Goal: Task Accomplishment & Management: Complete application form

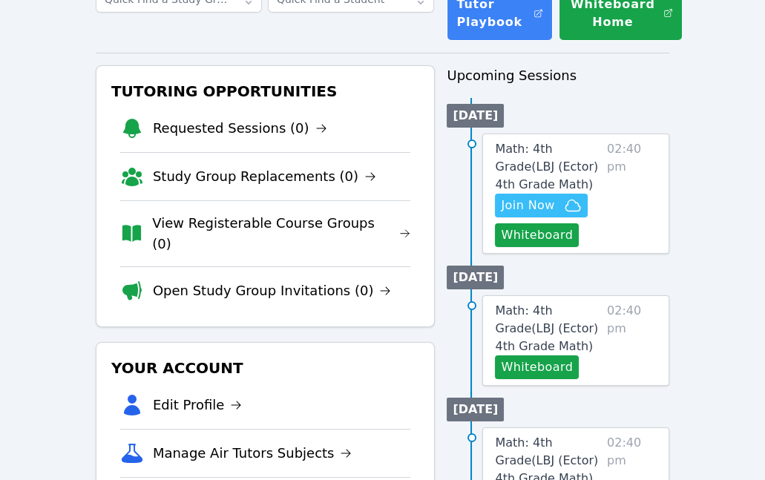
scroll to position [134, 0]
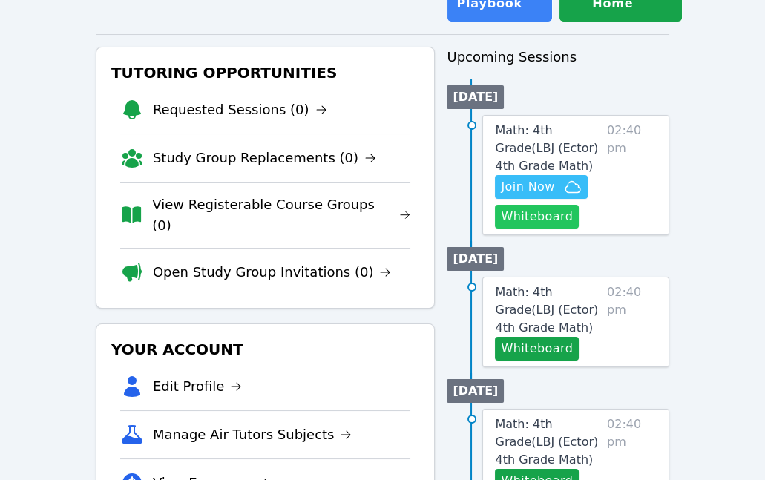
click at [549, 223] on button "Whiteboard" at bounding box center [537, 217] width 84 height 24
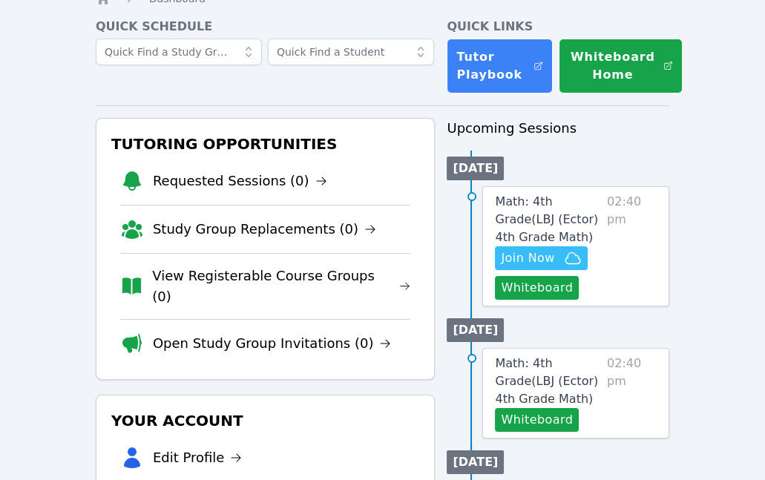
scroll to position [0, 0]
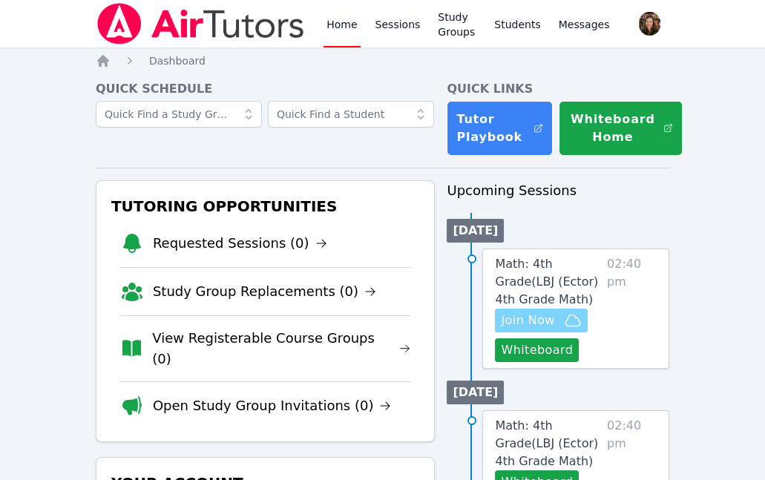
click at [555, 325] on span "Join Now" at bounding box center [541, 321] width 80 height 18
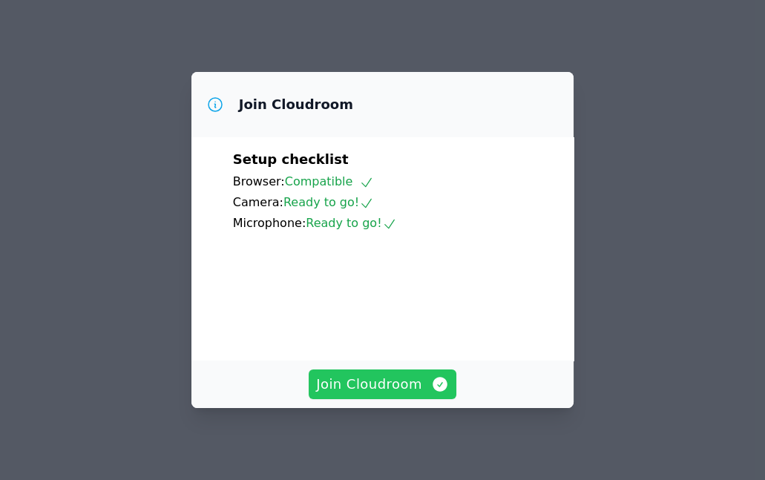
click at [382, 382] on span "Join Cloudroom" at bounding box center [382, 384] width 133 height 21
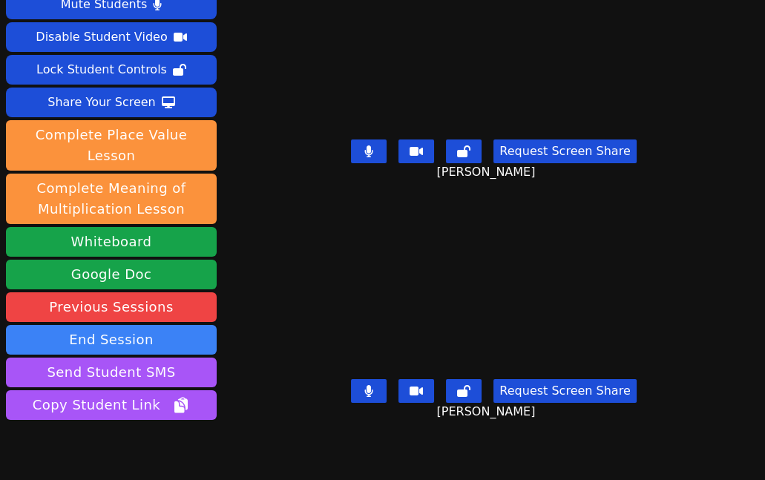
scroll to position [39, 0]
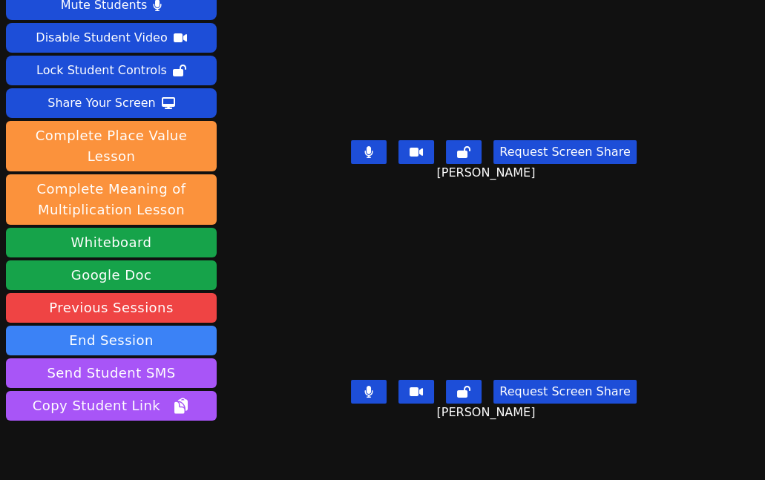
click at [370, 389] on icon at bounding box center [369, 392] width 9 height 12
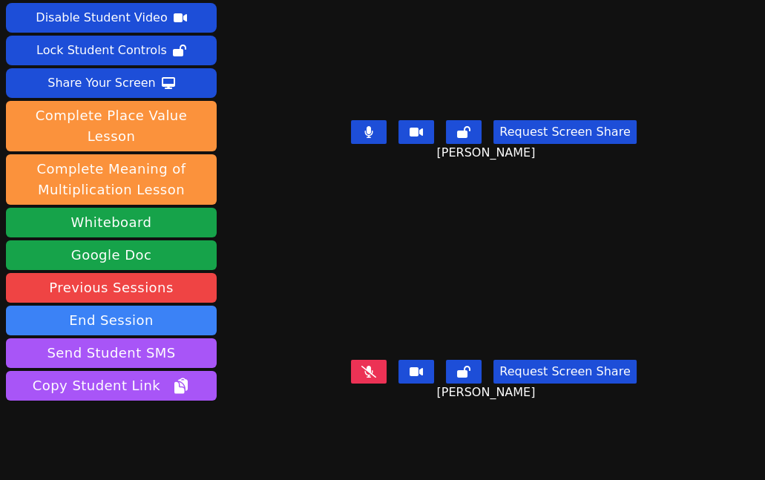
scroll to position [57, 0]
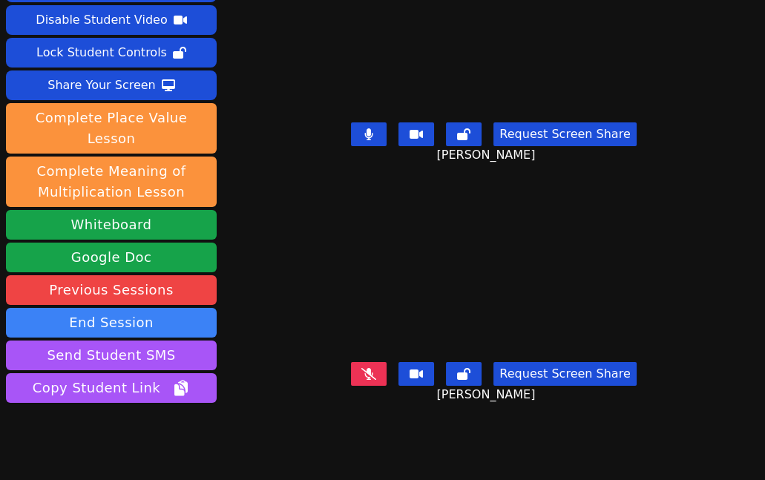
click at [370, 376] on icon at bounding box center [369, 374] width 15 height 12
click at [373, 138] on icon at bounding box center [369, 134] width 8 height 12
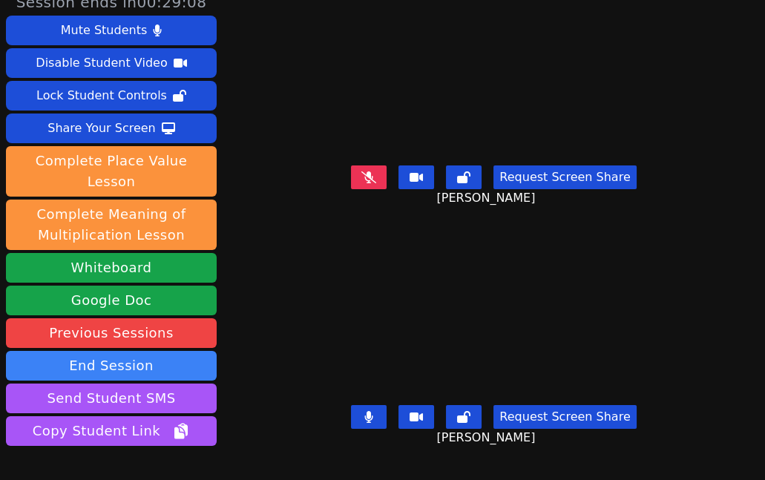
scroll to position [9, 0]
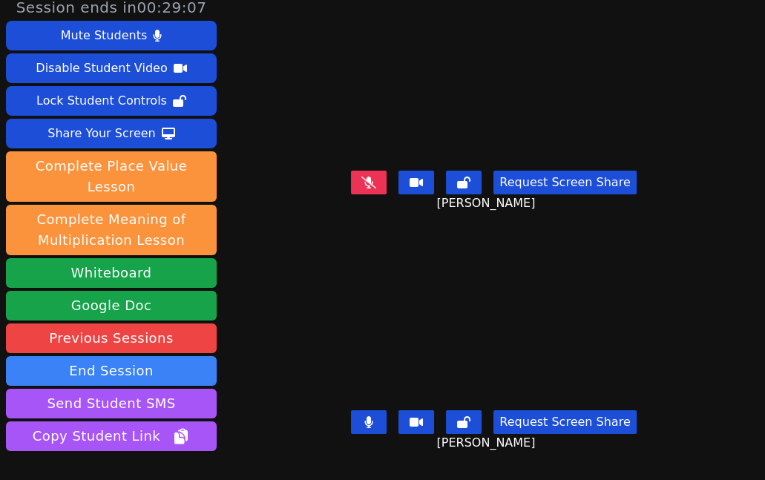
click at [377, 166] on div "Request Screen Share [PERSON_NAME]" at bounding box center [494, 194] width 371 height 59
click at [385, 196] on div "Request Screen Share [PERSON_NAME]" at bounding box center [494, 194] width 371 height 59
click at [385, 195] on div "Request Screen Share [PERSON_NAME]" at bounding box center [494, 194] width 371 height 59
click at [376, 186] on icon at bounding box center [369, 183] width 15 height 12
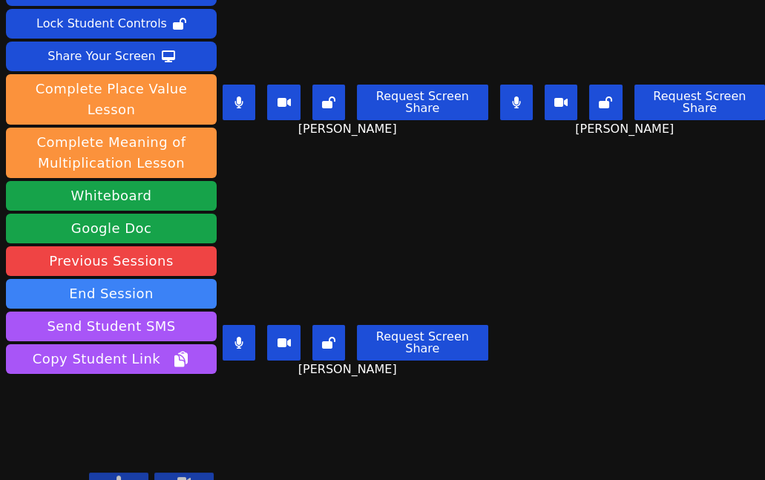
scroll to position [73, 0]
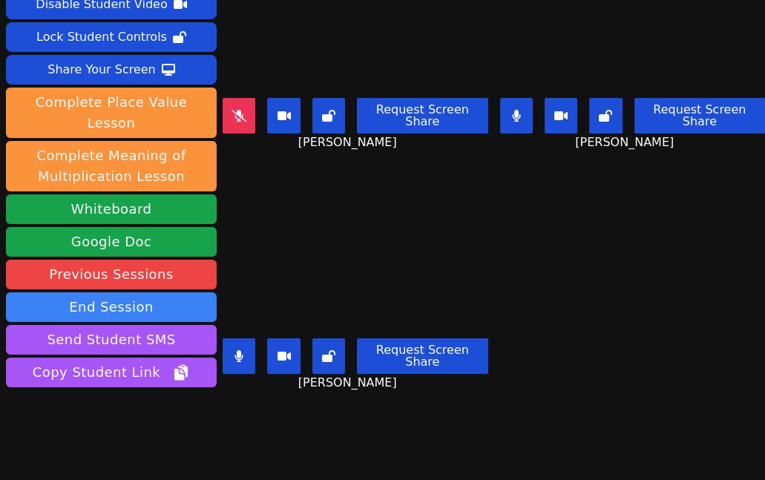
click at [235, 347] on button at bounding box center [239, 357] width 33 height 36
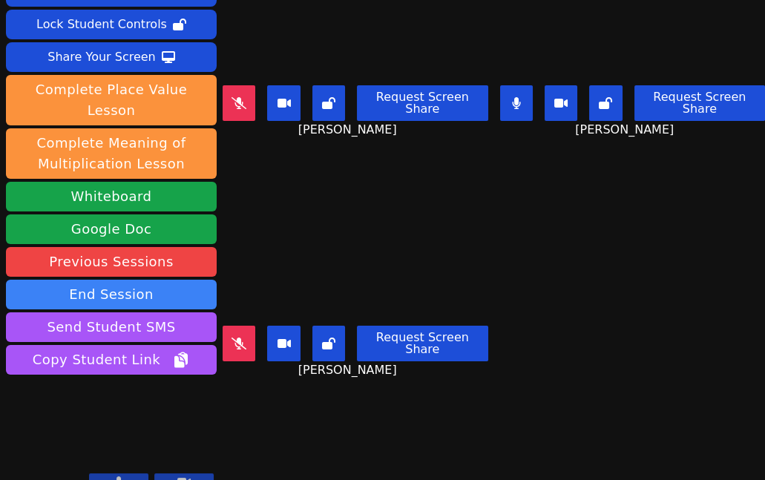
scroll to position [0, 0]
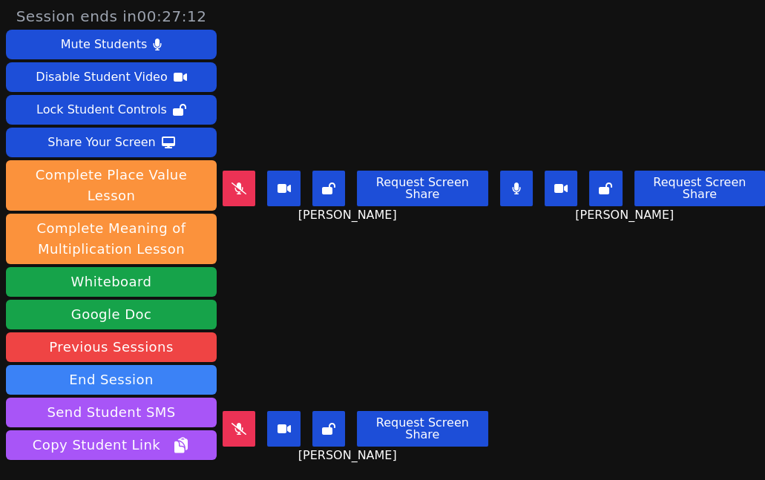
click at [515, 190] on icon at bounding box center [516, 189] width 8 height 12
click at [232, 422] on button at bounding box center [239, 429] width 33 height 36
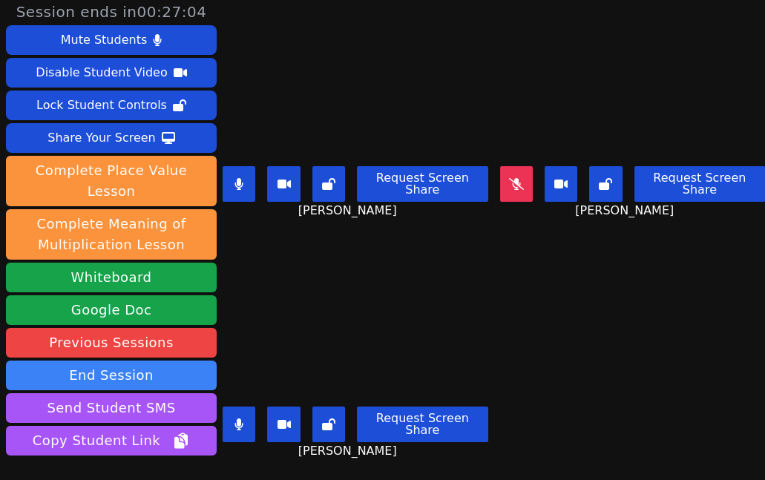
scroll to position [15, 0]
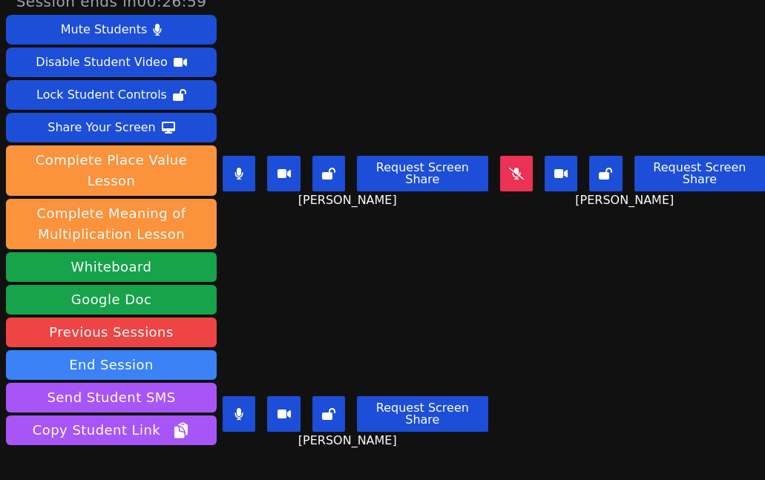
click at [249, 183] on button at bounding box center [239, 174] width 33 height 36
click at [238, 419] on icon at bounding box center [239, 414] width 9 height 12
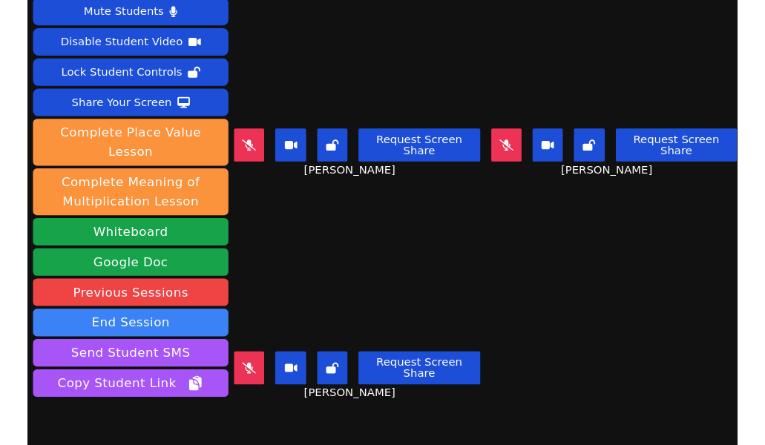
scroll to position [86, 0]
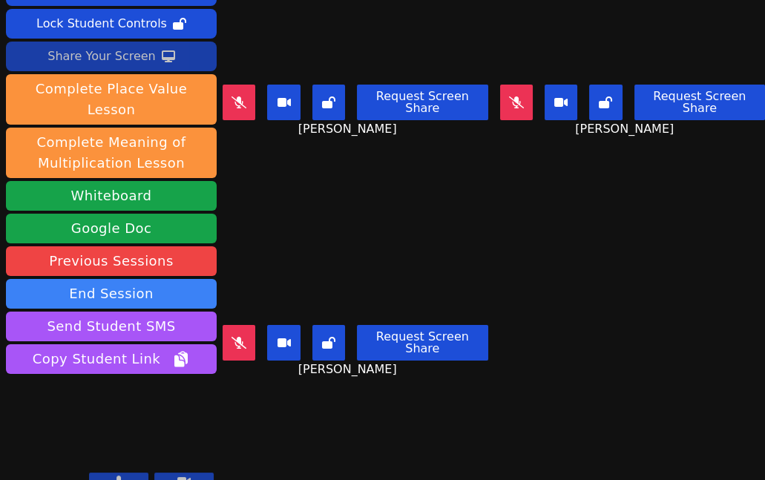
click at [154, 60] on button "Share Your Screen" at bounding box center [111, 57] width 211 height 30
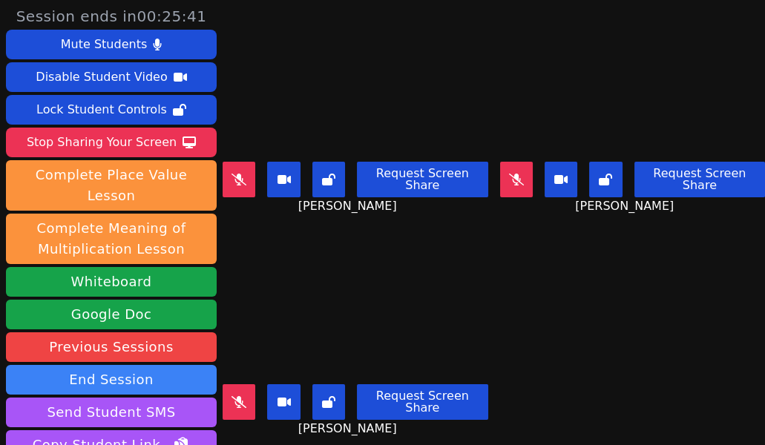
scroll to position [0, 0]
click at [518, 180] on icon at bounding box center [516, 180] width 15 height 12
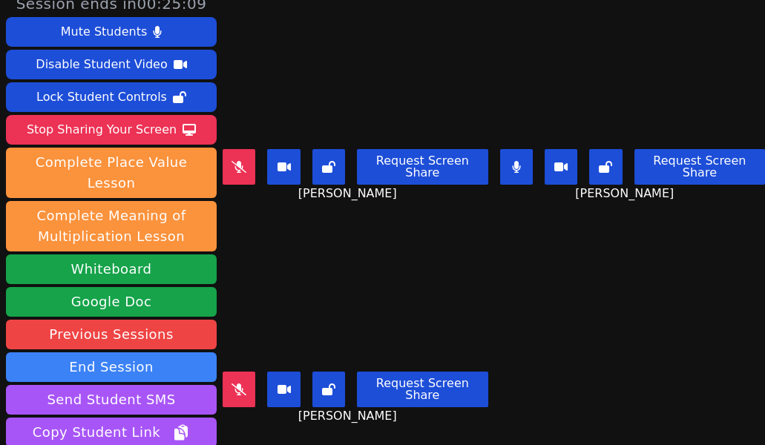
click at [517, 170] on icon at bounding box center [516, 167] width 8 height 12
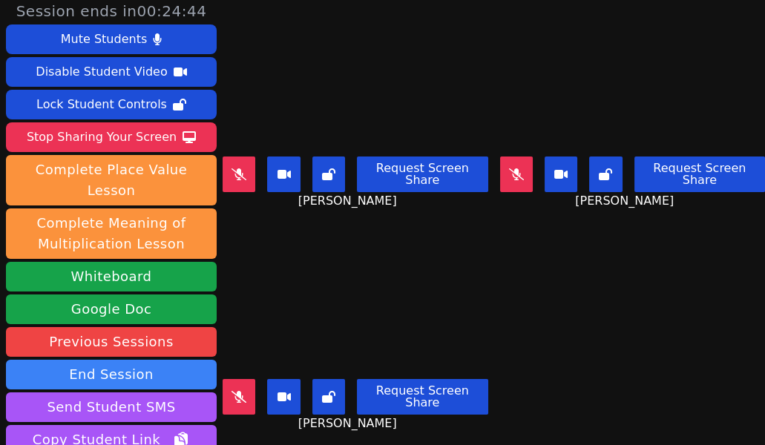
scroll to position [0, 0]
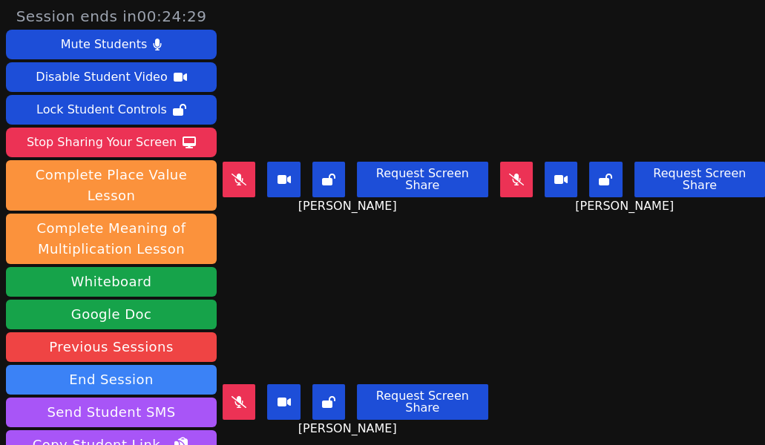
click at [405, 94] on video at bounding box center [355, 81] width 264 height 148
click at [252, 175] on button at bounding box center [239, 180] width 33 height 36
click at [238, 185] on icon at bounding box center [239, 180] width 8 height 12
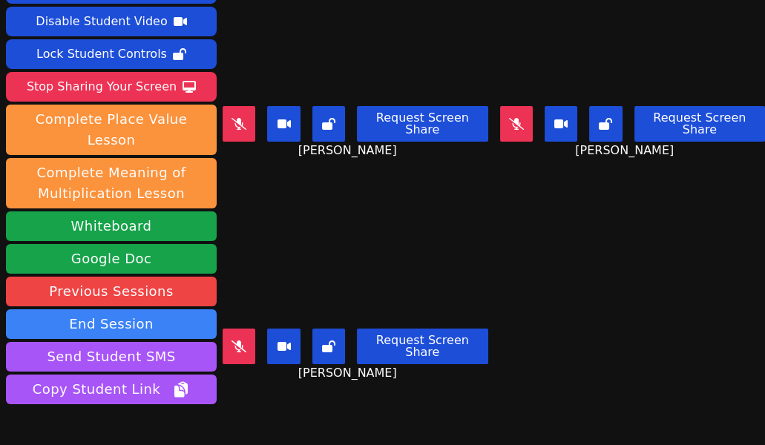
scroll to position [62, 0]
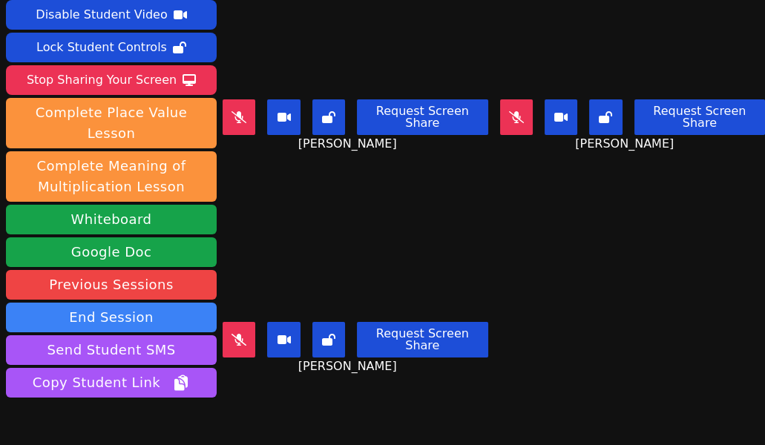
click at [244, 340] on icon at bounding box center [239, 340] width 15 height 12
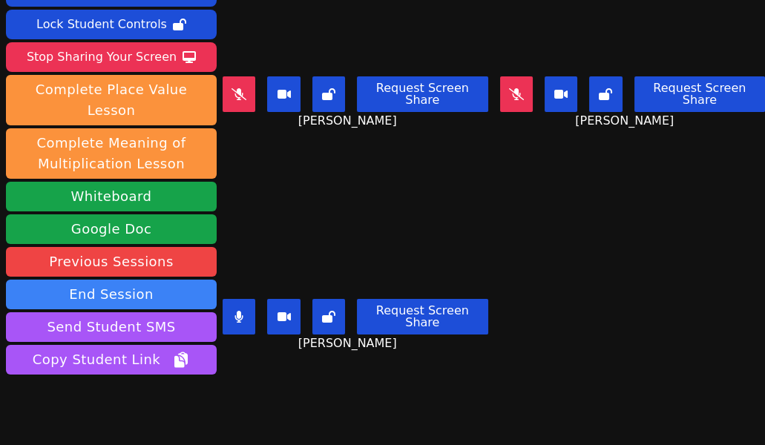
click at [242, 313] on icon at bounding box center [239, 317] width 8 height 12
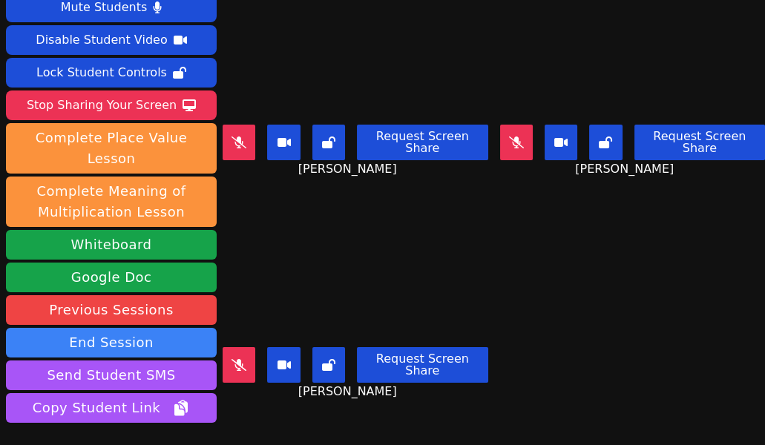
scroll to position [42, 0]
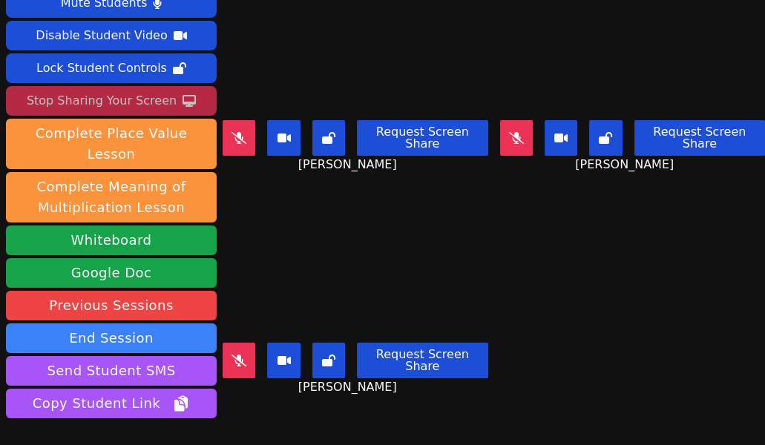
click at [131, 101] on div "Stop Sharing Your Screen" at bounding box center [102, 101] width 150 height 24
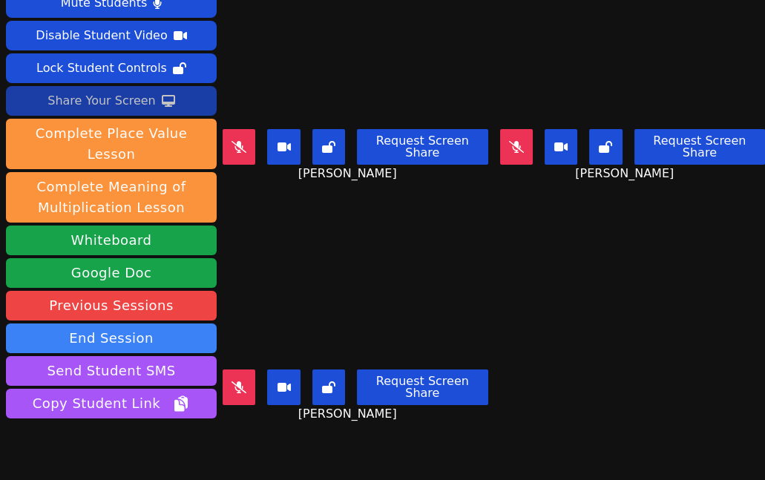
click at [162, 97] on icon at bounding box center [168, 101] width 13 height 12
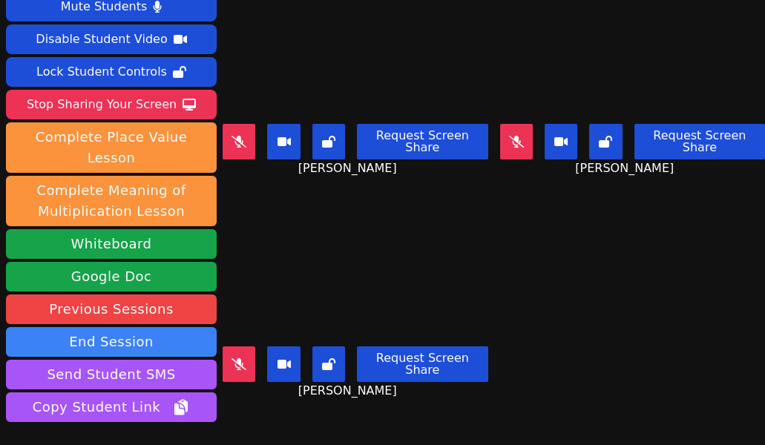
scroll to position [23, 0]
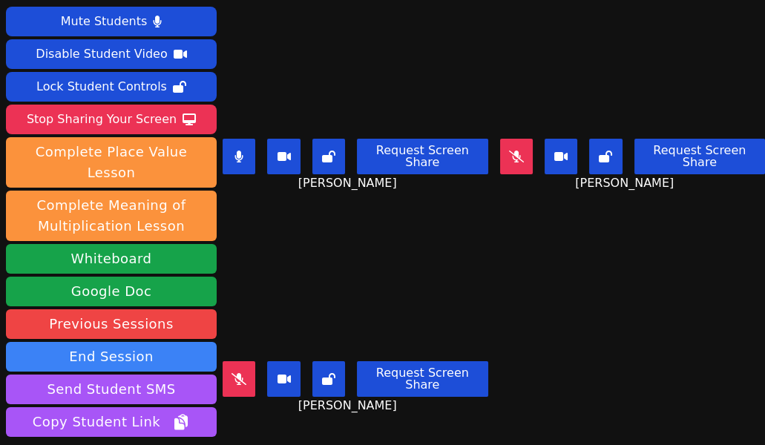
click at [242, 160] on icon at bounding box center [239, 157] width 9 height 12
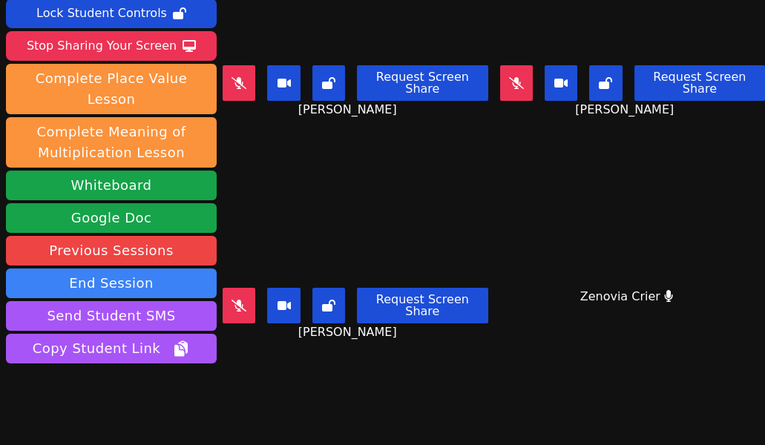
scroll to position [99, 0]
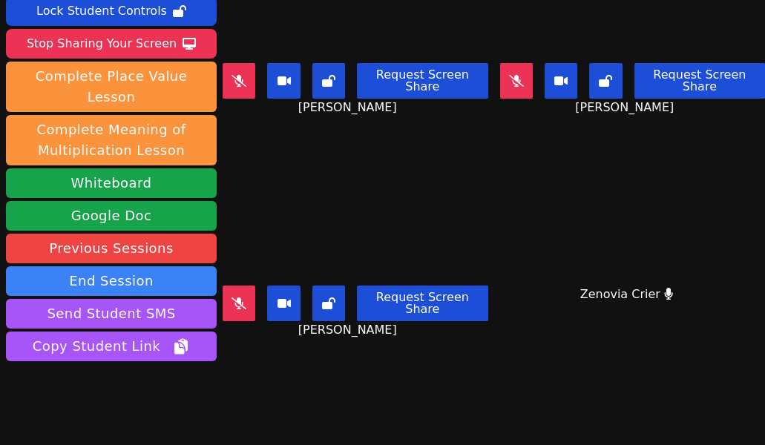
click at [248, 300] on button at bounding box center [239, 304] width 33 height 36
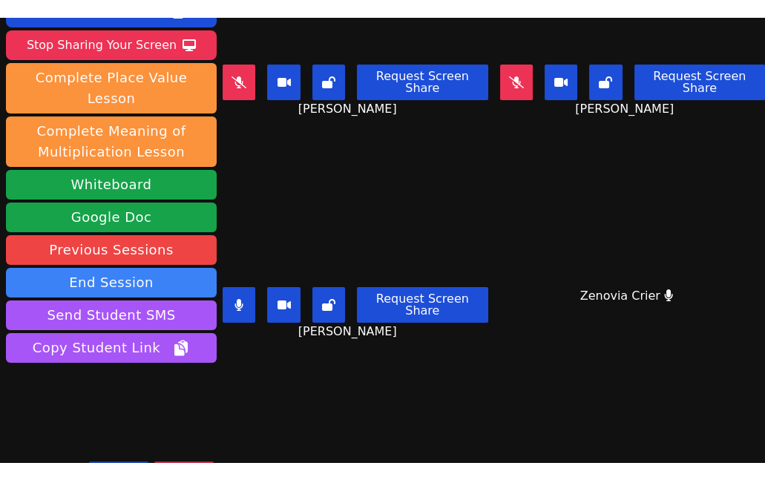
scroll to position [121, 0]
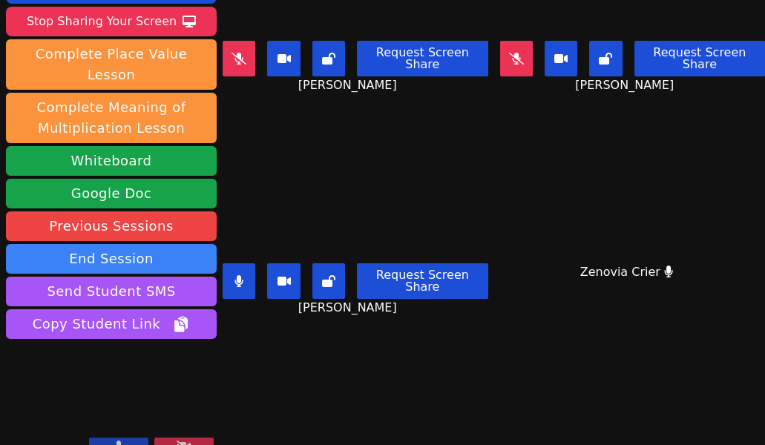
click at [238, 285] on icon at bounding box center [239, 281] width 8 height 12
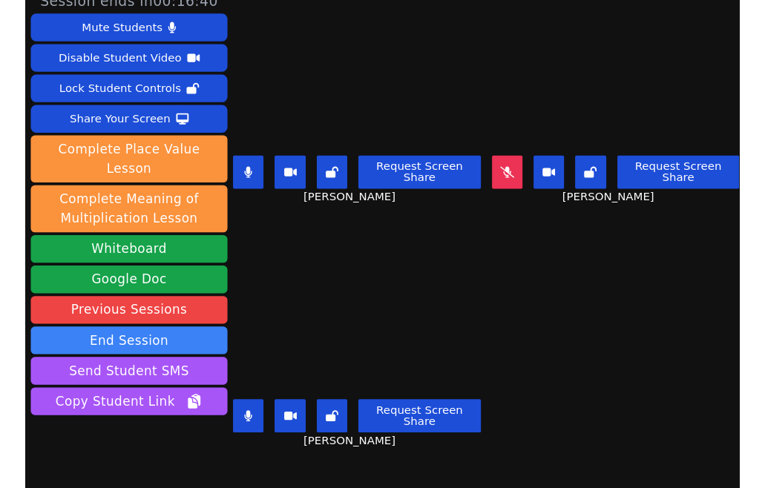
scroll to position [43, 0]
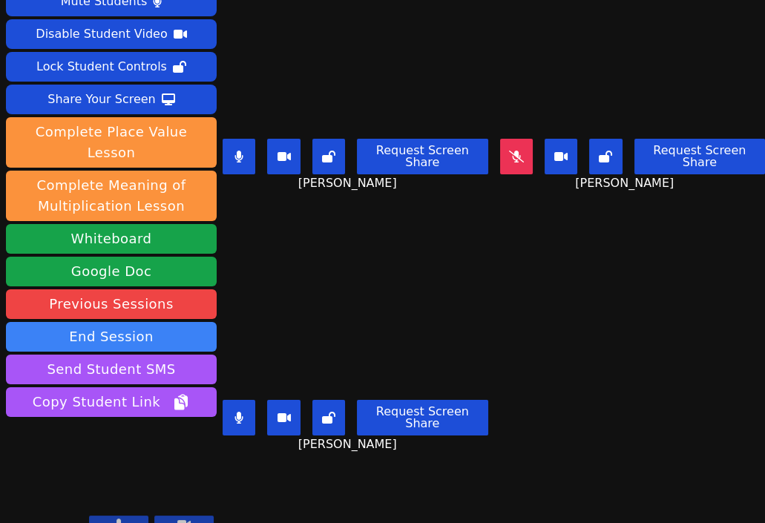
click at [244, 404] on button at bounding box center [239, 418] width 33 height 36
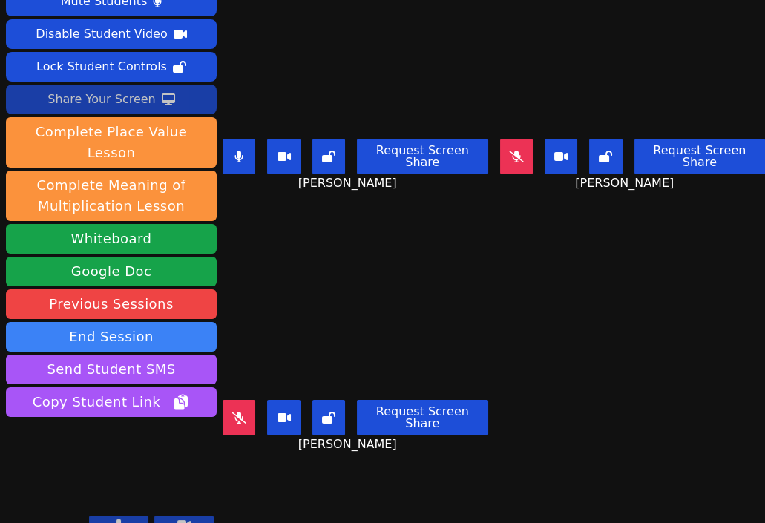
click at [152, 97] on button "Share Your Screen" at bounding box center [111, 100] width 211 height 30
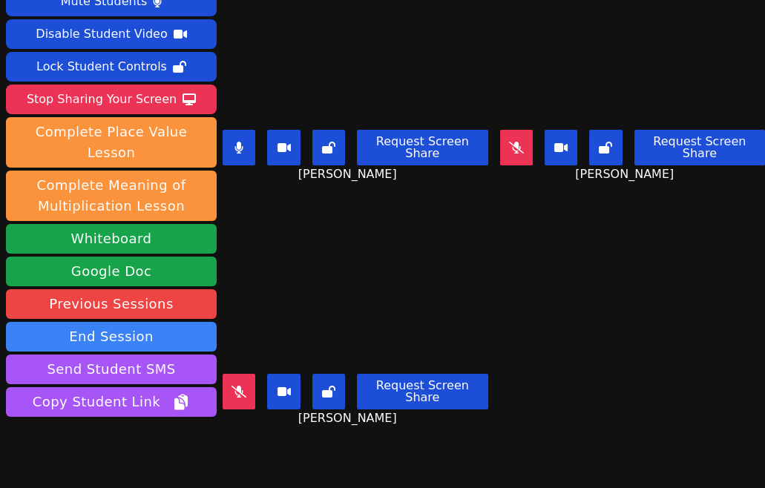
click at [235, 136] on button at bounding box center [239, 148] width 33 height 36
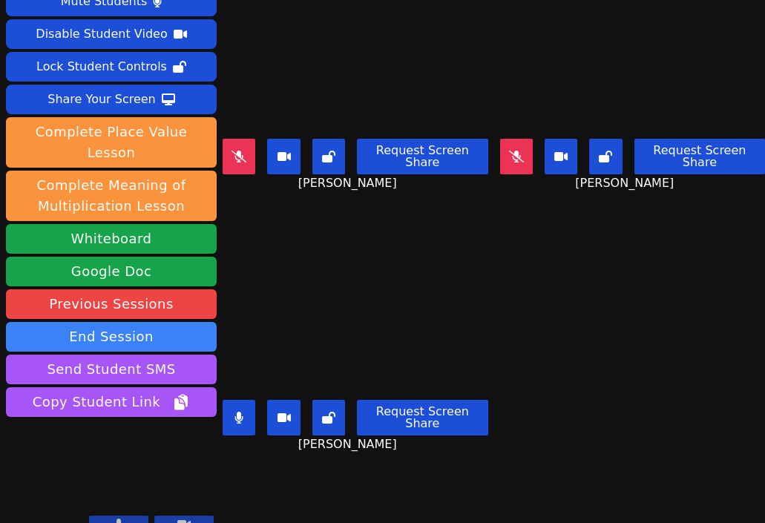
click at [241, 420] on icon at bounding box center [239, 418] width 9 height 12
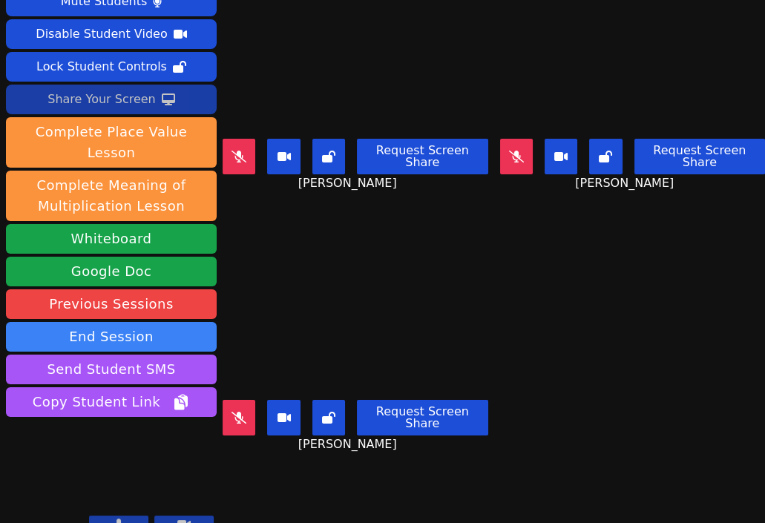
click at [82, 99] on div "Share Your Screen" at bounding box center [102, 100] width 108 height 24
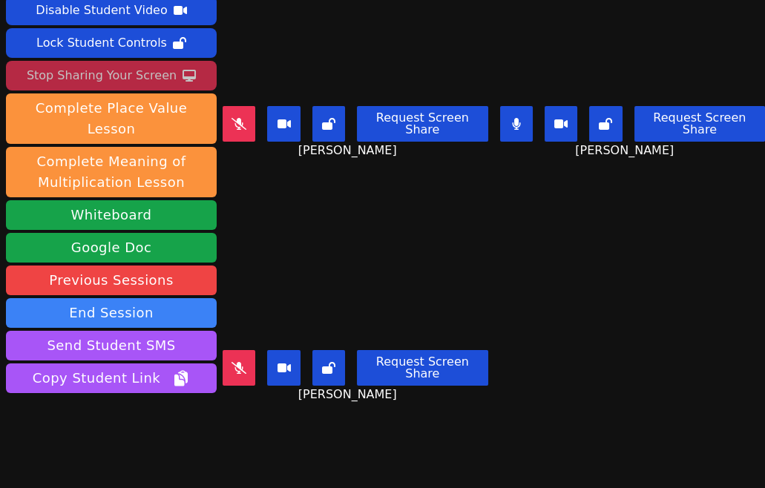
scroll to position [68, 0]
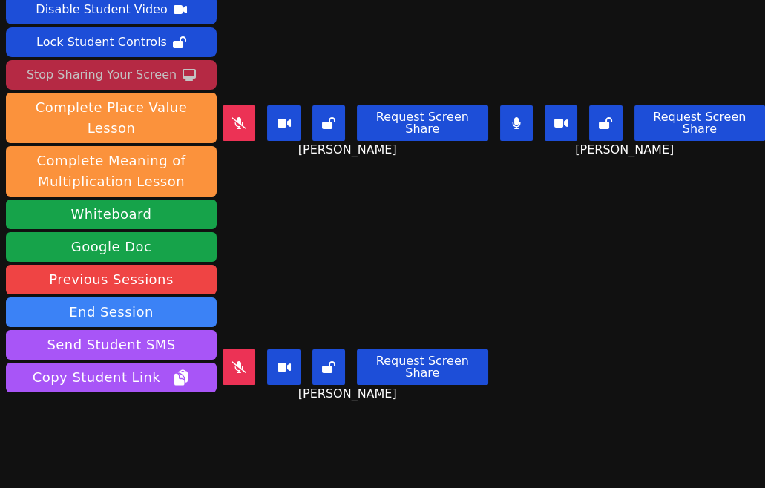
click at [513, 128] on icon at bounding box center [516, 123] width 9 height 12
click at [244, 124] on icon at bounding box center [239, 123] width 15 height 12
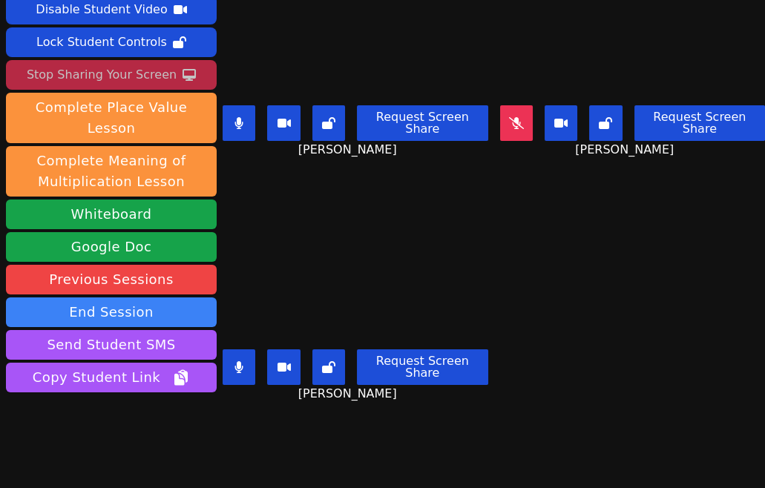
click at [244, 365] on icon at bounding box center [239, 368] width 9 height 12
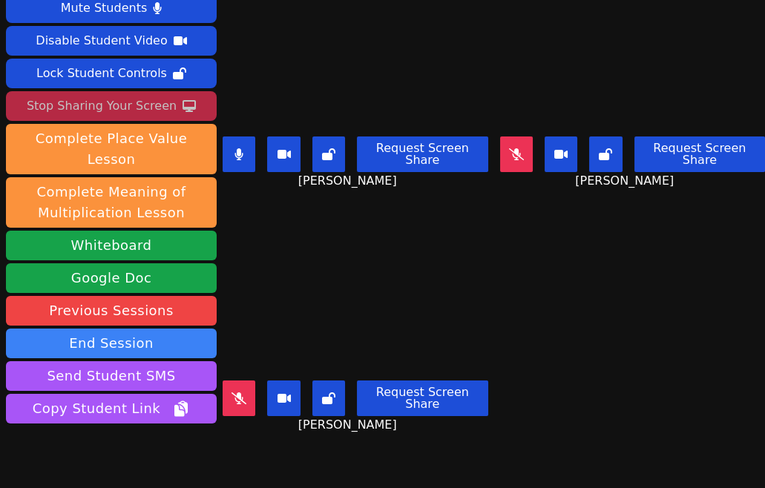
scroll to position [22, 0]
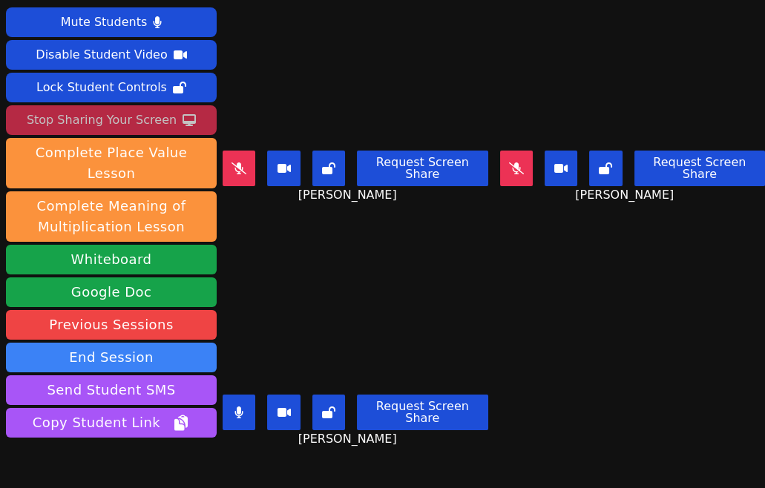
click at [249, 405] on button at bounding box center [239, 413] width 33 height 36
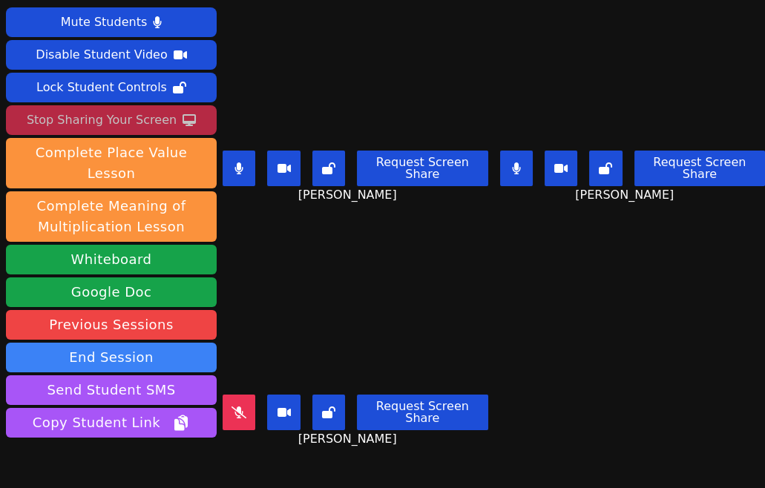
click at [509, 166] on button at bounding box center [516, 169] width 33 height 36
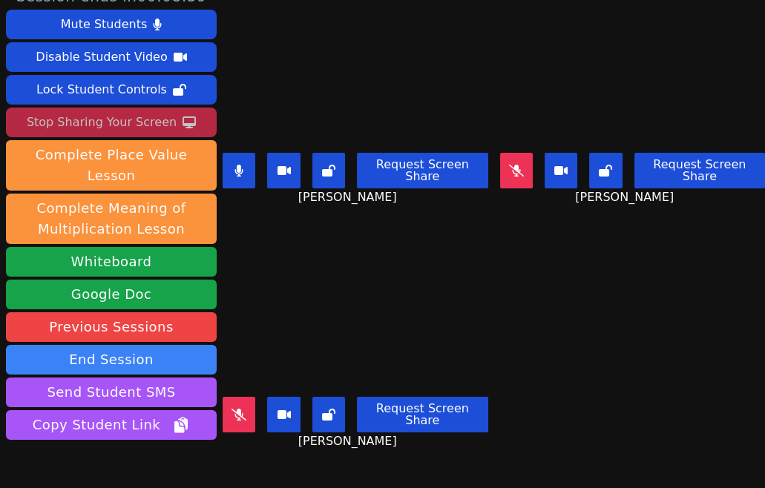
scroll to position [19, 0]
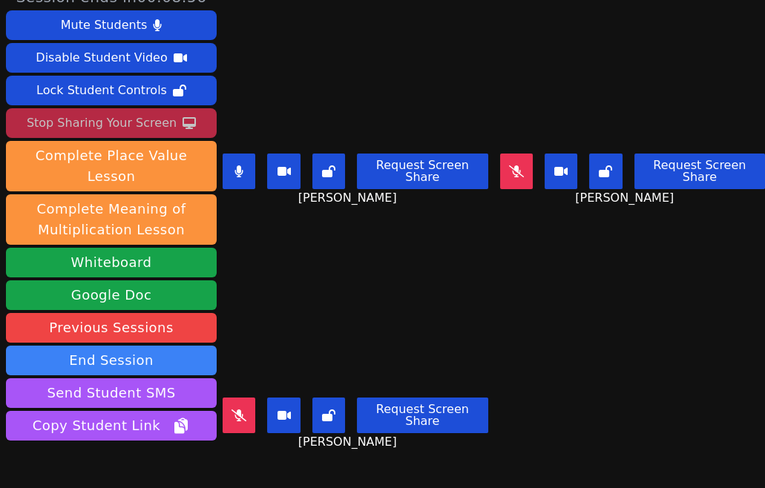
click at [230, 170] on button at bounding box center [239, 172] width 33 height 36
click at [518, 169] on icon at bounding box center [516, 172] width 15 height 12
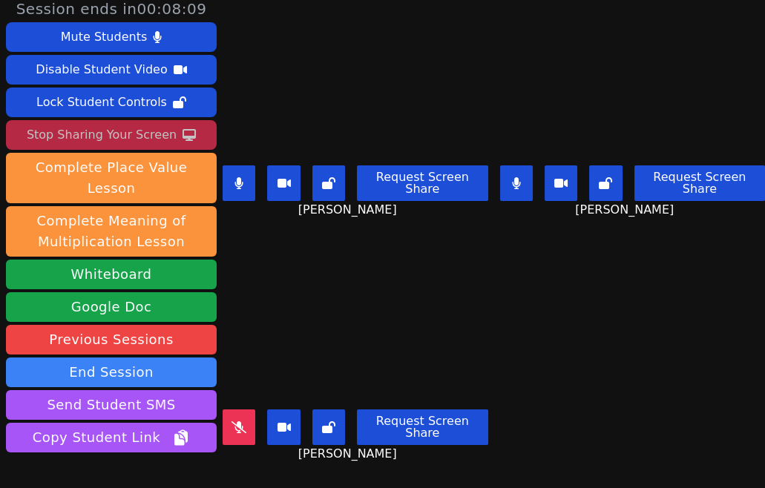
scroll to position [13, 0]
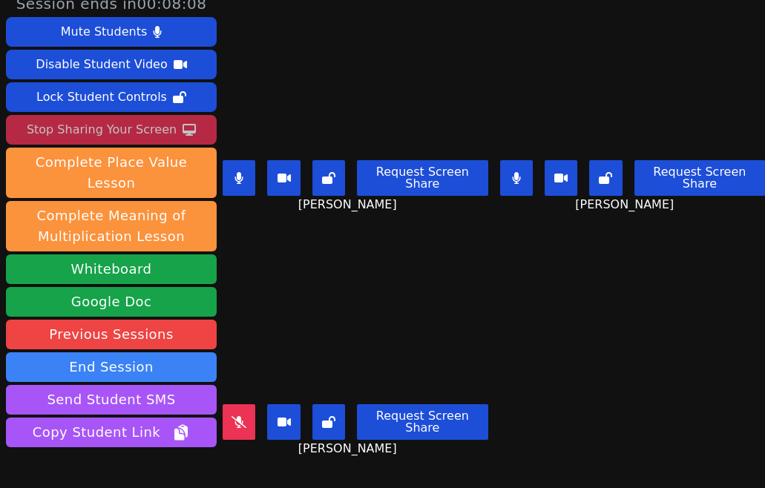
click at [241, 179] on icon at bounding box center [239, 178] width 8 height 12
click at [515, 172] on icon at bounding box center [516, 178] width 9 height 12
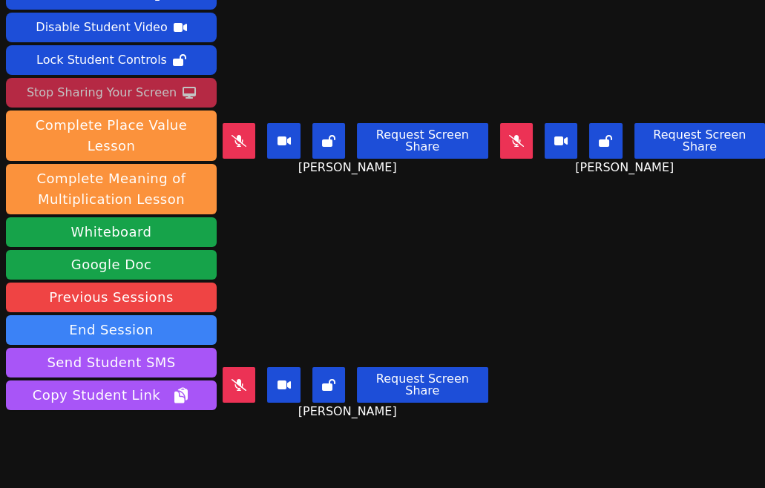
scroll to position [0, 0]
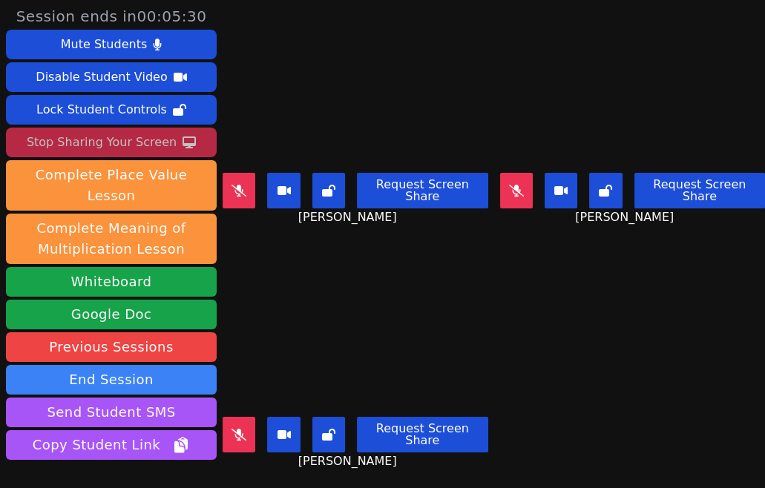
click at [667, 343] on main "[PERSON_NAME] Request Screen Share [PERSON_NAME] [PERSON_NAME] Request Screen S…" at bounding box center [494, 244] width 543 height 488
click at [232, 189] on button at bounding box center [239, 191] width 33 height 36
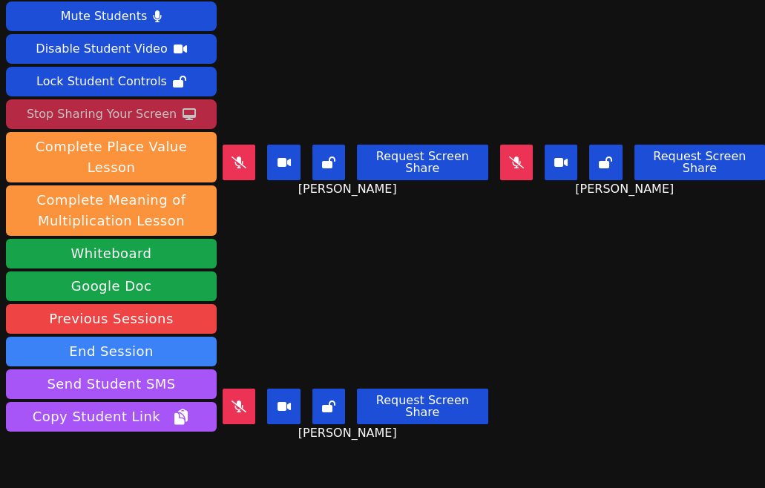
scroll to position [12, 0]
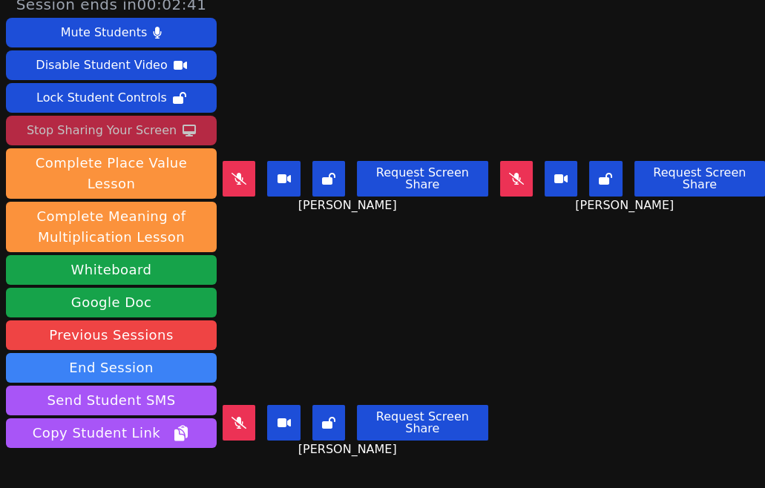
click at [414, 321] on video at bounding box center [356, 324] width 266 height 149
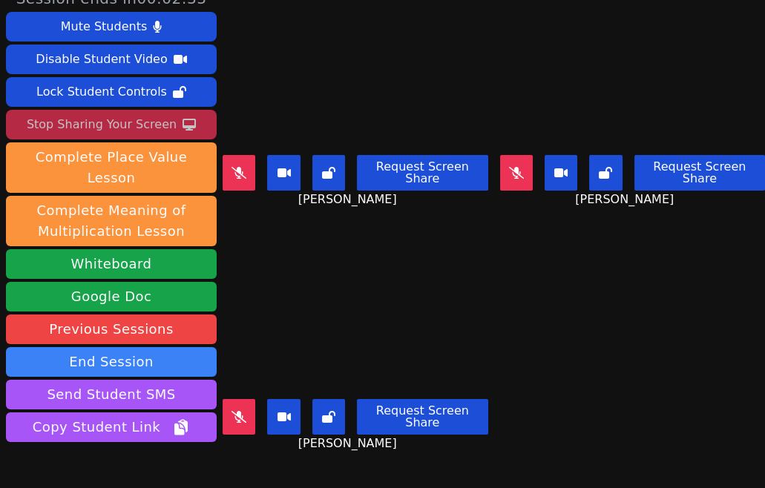
scroll to position [37, 0]
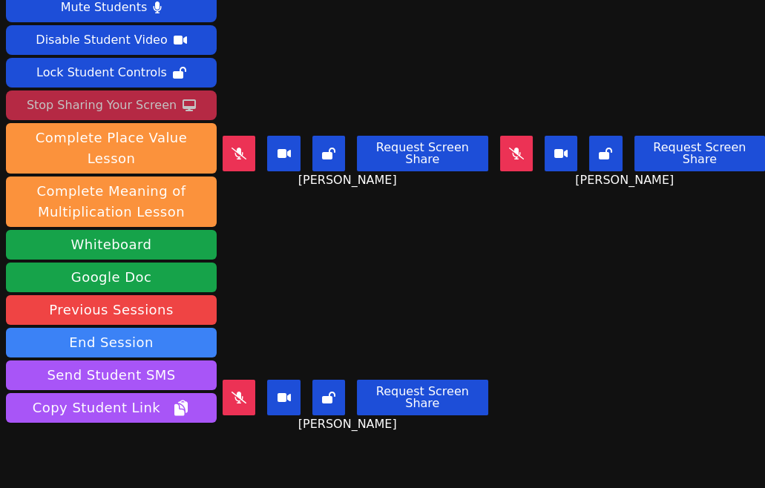
click at [642, 278] on main "[PERSON_NAME] Request Screen Share [PERSON_NAME] [PERSON_NAME] Request Screen S…" at bounding box center [494, 207] width 543 height 488
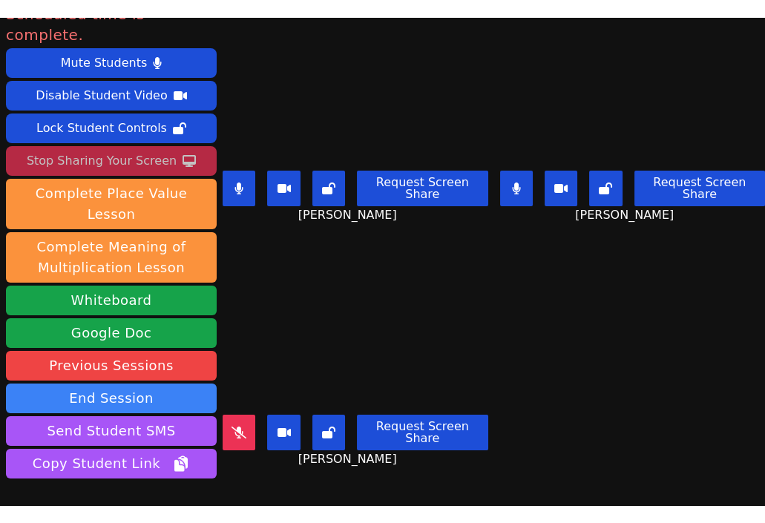
scroll to position [1, 0]
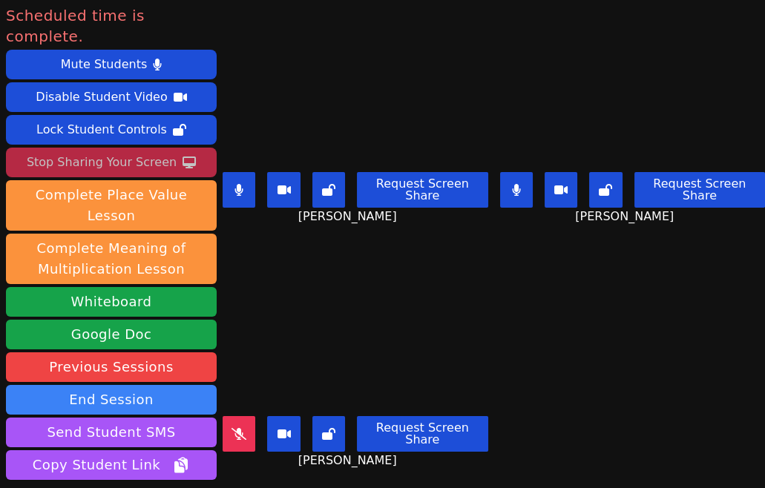
click at [125, 151] on div "Stop Sharing Your Screen" at bounding box center [102, 163] width 150 height 24
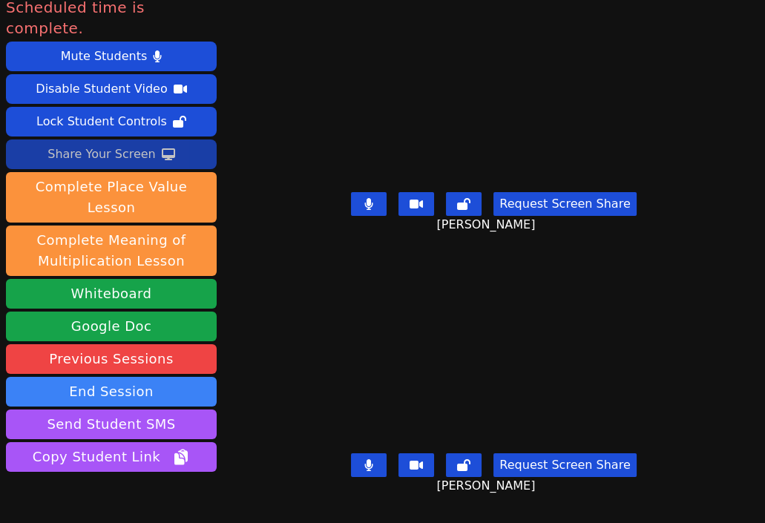
scroll to position [10, 0]
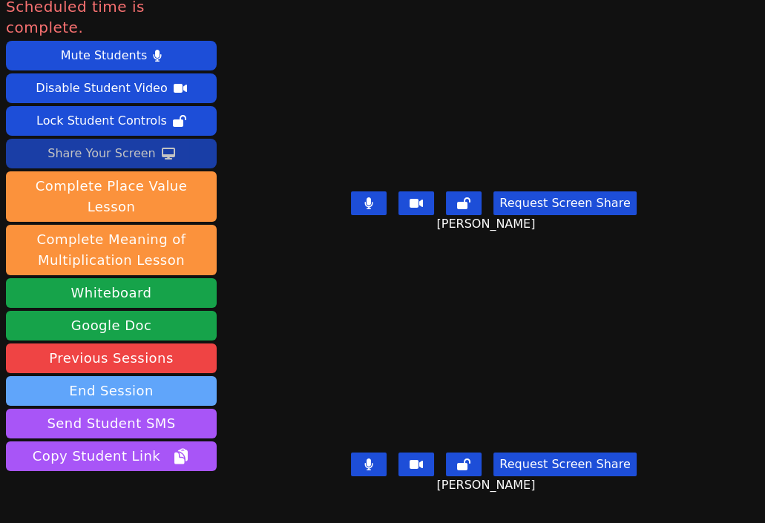
click at [125, 376] on button "End Session" at bounding box center [111, 391] width 211 height 30
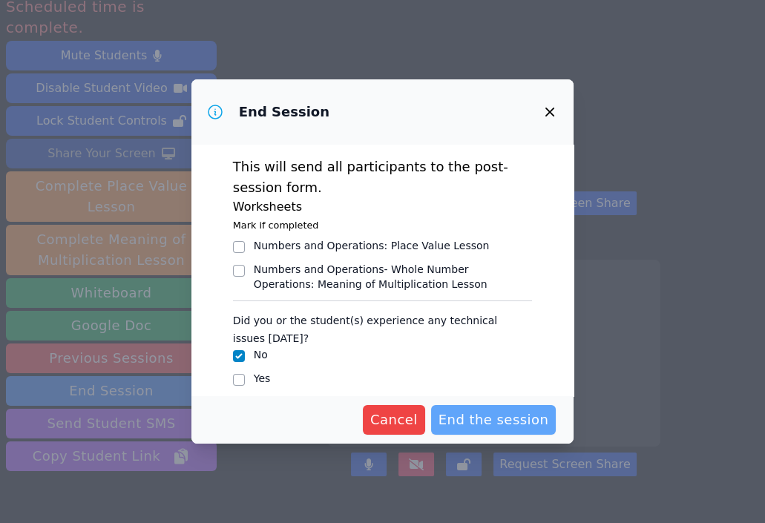
click at [497, 419] on span "End the session" at bounding box center [494, 420] width 111 height 21
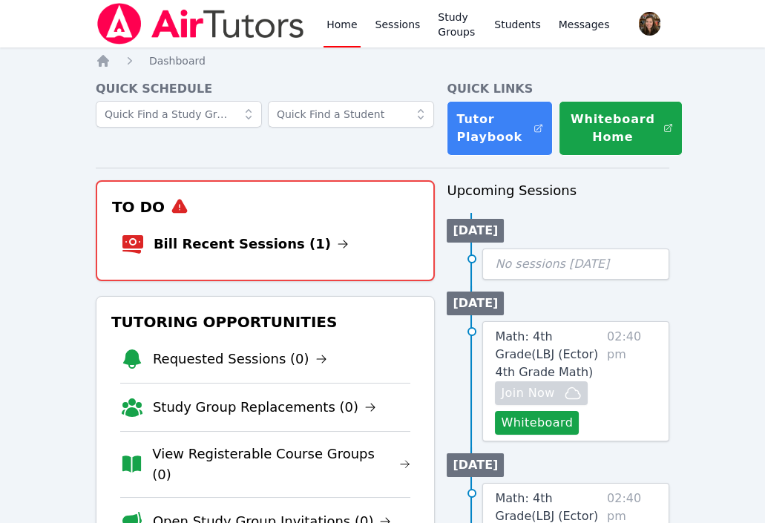
click at [335, 261] on li "Bill Recent Sessions (1)" at bounding box center [266, 244] width 290 height 48
click at [278, 252] on link "Bill Recent Sessions (1)" at bounding box center [251, 244] width 195 height 21
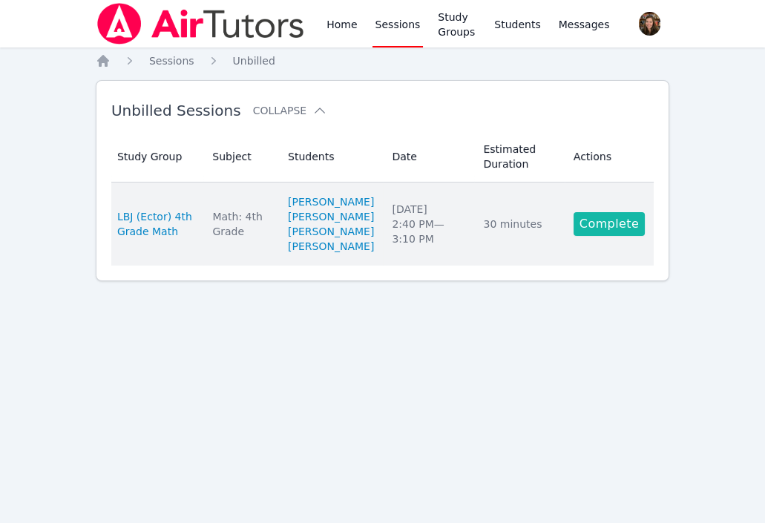
click at [606, 236] on link "Complete" at bounding box center [609, 224] width 71 height 24
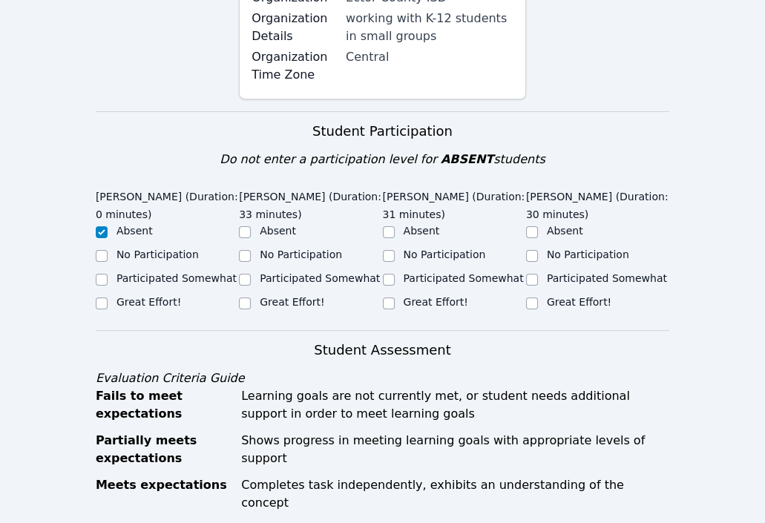
scroll to position [416, 0]
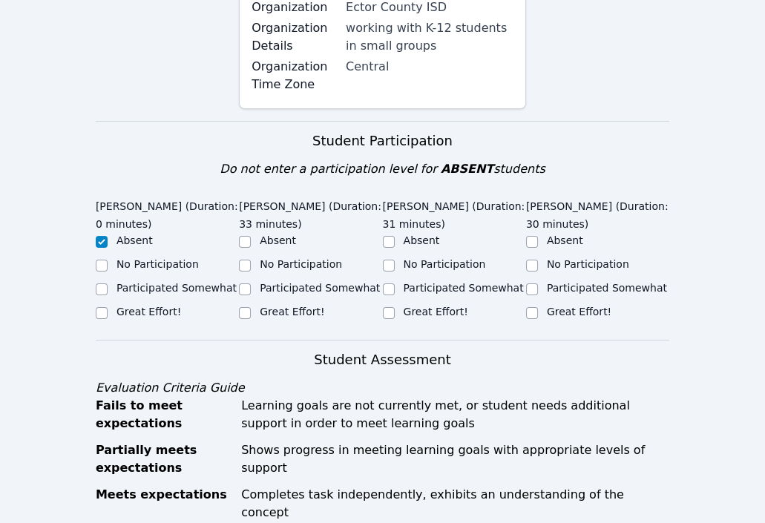
click at [286, 294] on label "Participated Somewhat" at bounding box center [320, 288] width 120 height 12
click at [251, 295] on input "Participated Somewhat" at bounding box center [245, 290] width 12 height 12
checkbox input "true"
click at [451, 319] on div "Great Effort!" at bounding box center [436, 311] width 65 height 15
click at [452, 318] on label "Great Effort!" at bounding box center [436, 312] width 65 height 12
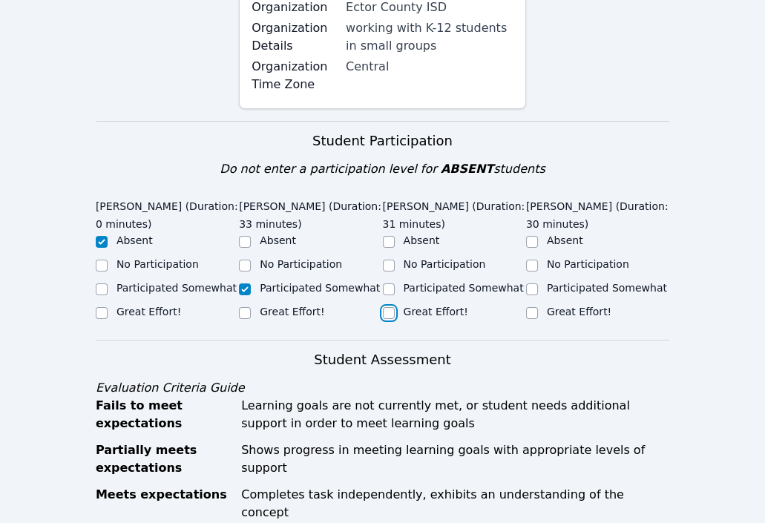
click at [395, 319] on input "Great Effort!" at bounding box center [389, 313] width 12 height 12
checkbox input "true"
click at [542, 322] on div "Great Effort!" at bounding box center [597, 313] width 143 height 18
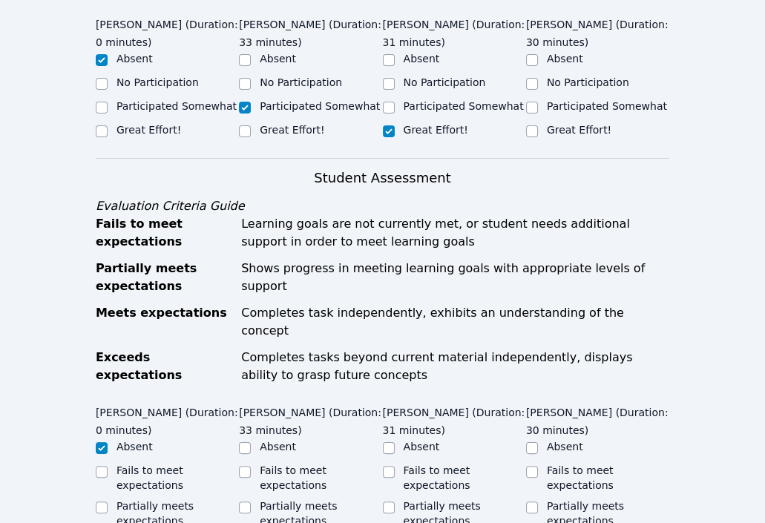
scroll to position [615, 0]
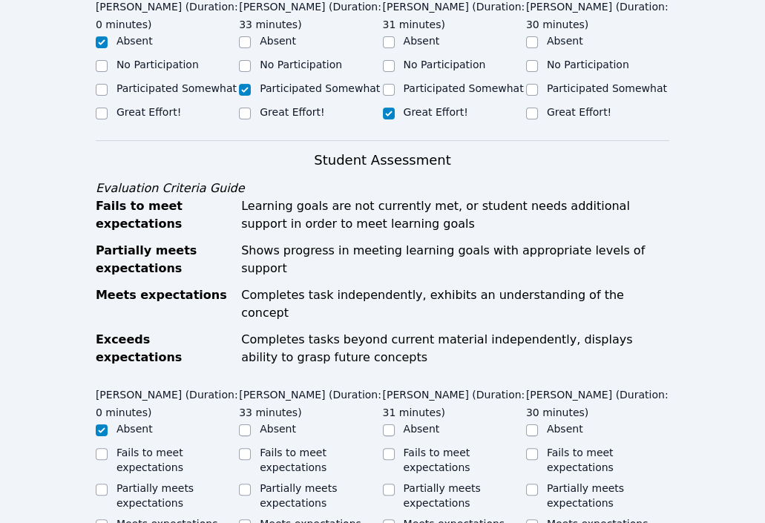
click at [541, 122] on div "Great Effort!" at bounding box center [597, 114] width 143 height 18
click at [532, 120] on input "Great Effort!" at bounding box center [532, 114] width 12 height 12
checkbox input "true"
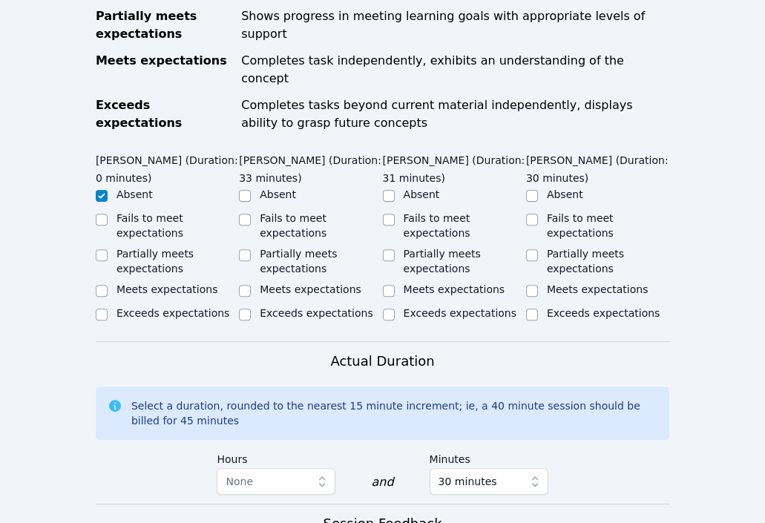
scroll to position [863, 0]
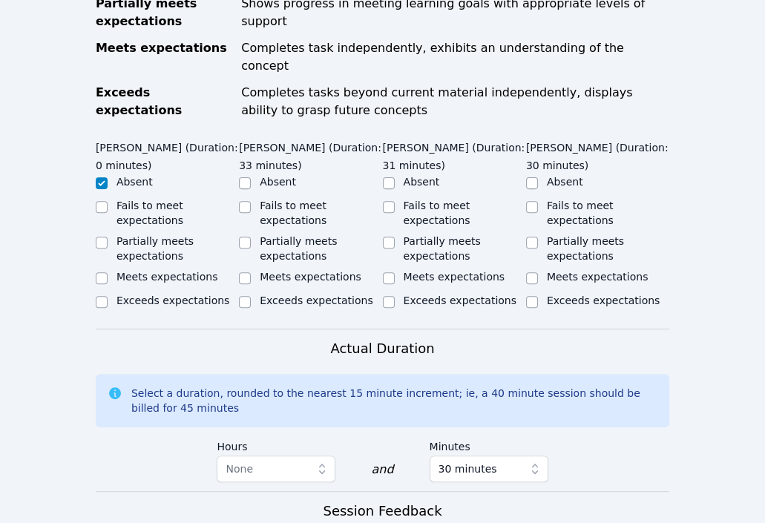
click at [435, 272] on label "Meets expectations" at bounding box center [455, 277] width 102 height 12
click at [395, 272] on input "Meets expectations" at bounding box center [389, 278] width 12 height 12
checkbox input "true"
click at [555, 271] on label "Meets expectations" at bounding box center [598, 277] width 102 height 12
click at [538, 272] on input "Meets expectations" at bounding box center [532, 278] width 12 height 12
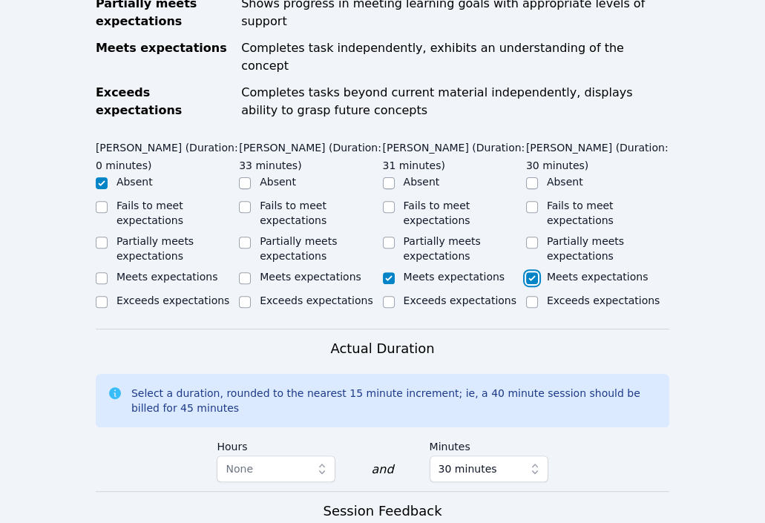
checkbox input "true"
click at [273, 242] on label "Partially meets expectations" at bounding box center [298, 248] width 77 height 27
click at [251, 242] on input "Partially meets expectations" at bounding box center [245, 243] width 12 height 12
checkbox input "true"
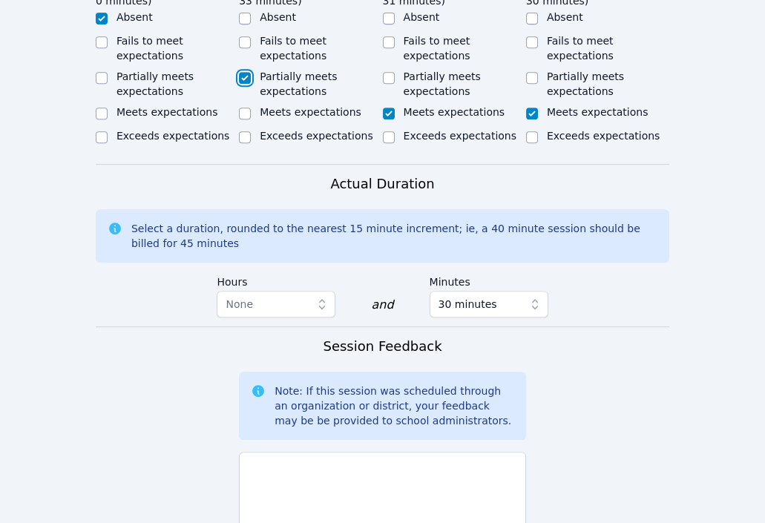
scroll to position [1039, 0]
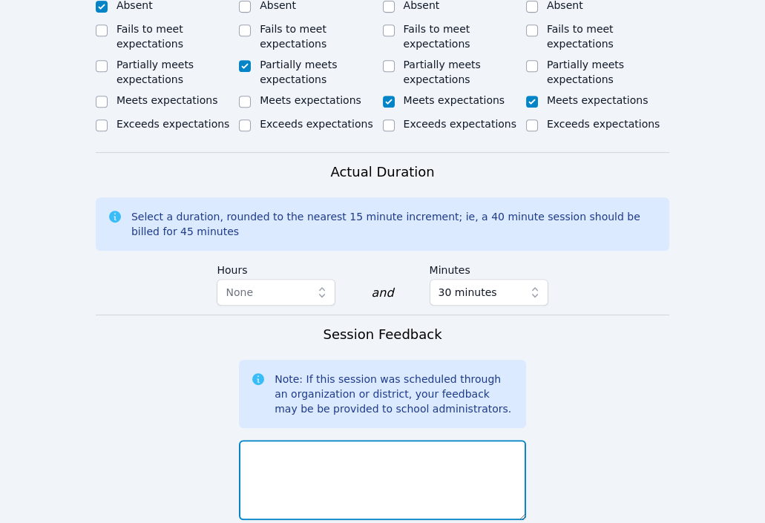
click at [332, 486] on textarea at bounding box center [382, 480] width 287 height 80
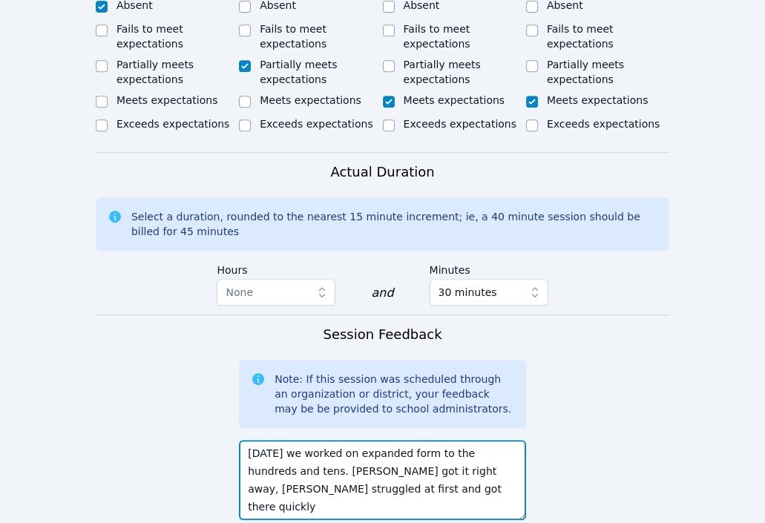
drag, startPoint x: 287, startPoint y: 491, endPoint x: 272, endPoint y: 488, distance: 15.9
click at [272, 488] on textarea "Today we worked on expanded form to the hundreds and tens. Ezra got it right aw…" at bounding box center [382, 480] width 287 height 80
click at [359, 491] on textarea "Today we worked on expanded form to the hundreds and tens. Ezra got it right aw…" at bounding box center [382, 480] width 287 height 80
click at [285, 485] on textarea "Today we worked on expanded form to the hundreds and tens. Ezra got it right aw…" at bounding box center [382, 480] width 287 height 80
click at [406, 478] on textarea "Today we worked on expanded form to the hundreds and tens. Ezra got it right aw…" at bounding box center [382, 480] width 287 height 80
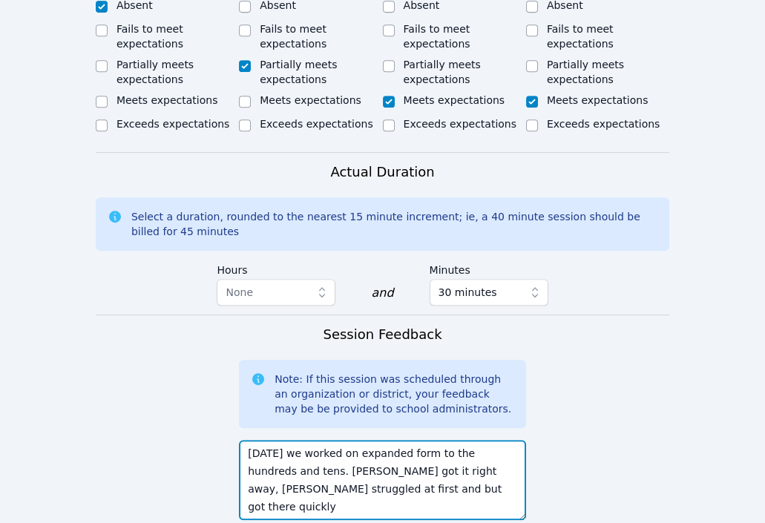
click at [405, 488] on textarea "Today we worked on expanded form to the hundreds and tens. Ezra got it right aw…" at bounding box center [382, 480] width 287 height 80
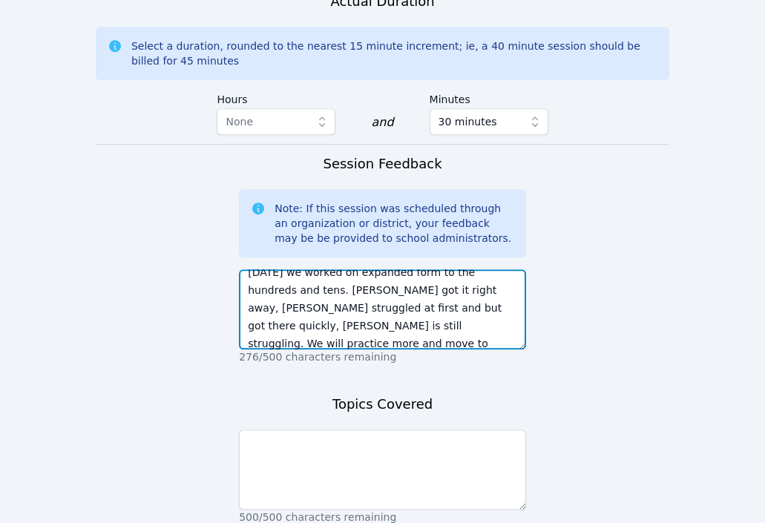
scroll to position [1239, 0]
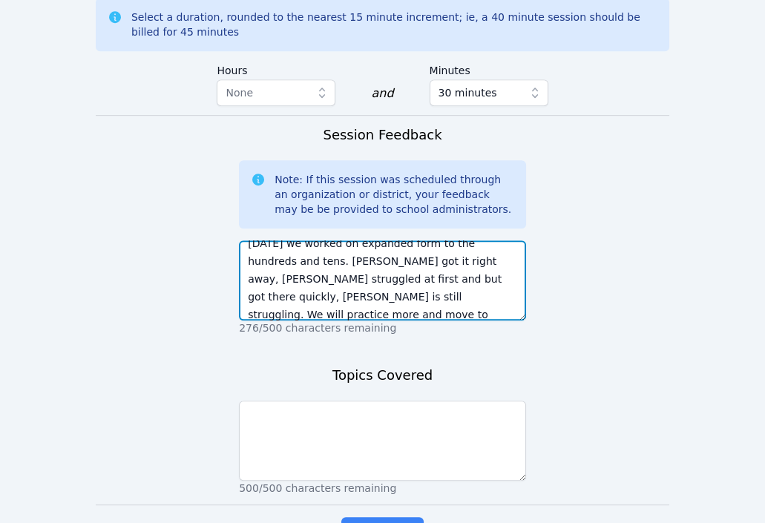
type textarea "Today we worked on expanded form to the hundreds and tens. Ezra got it right aw…"
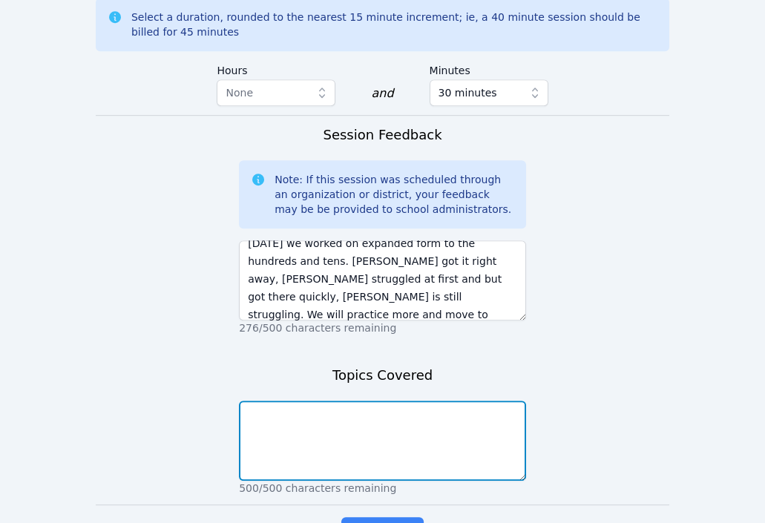
click at [327, 453] on textarea at bounding box center [382, 441] width 287 height 80
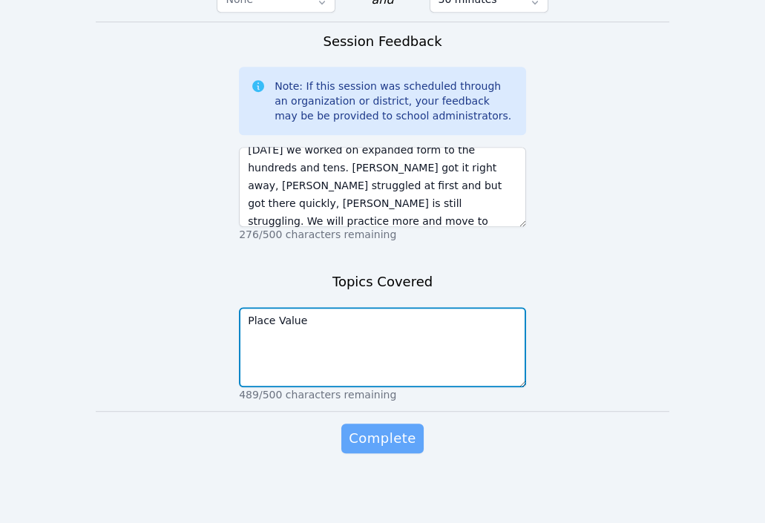
type textarea "Place Value"
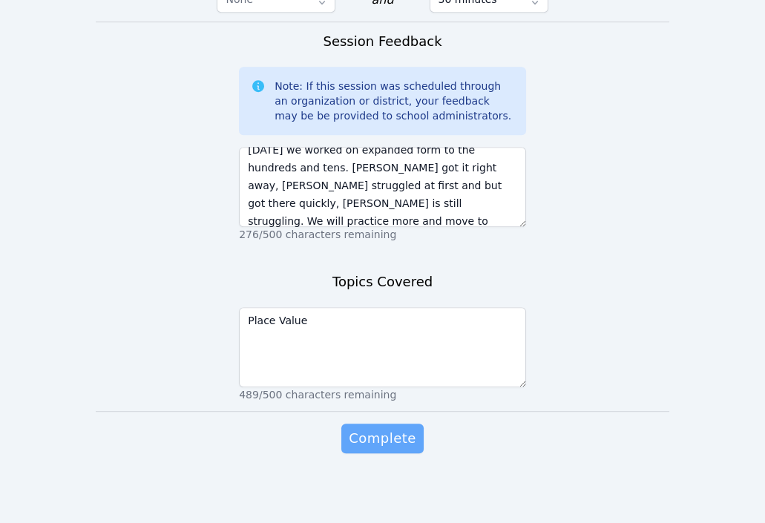
click at [379, 442] on span "Complete" at bounding box center [382, 438] width 67 height 21
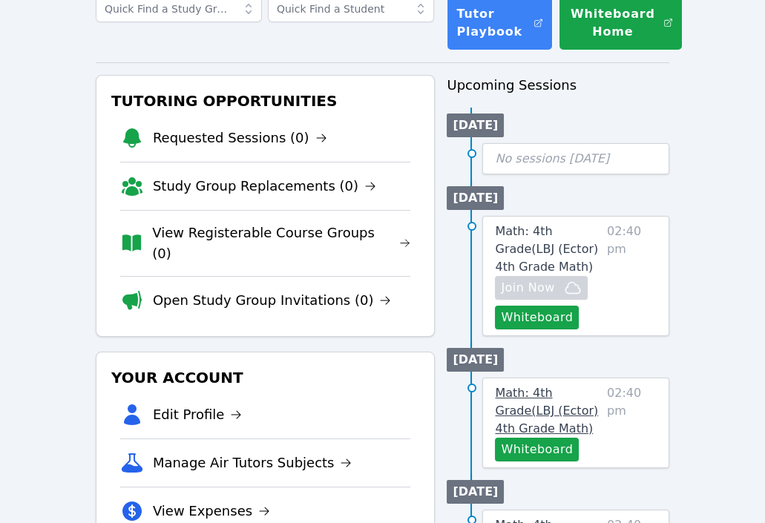
scroll to position [105, 0]
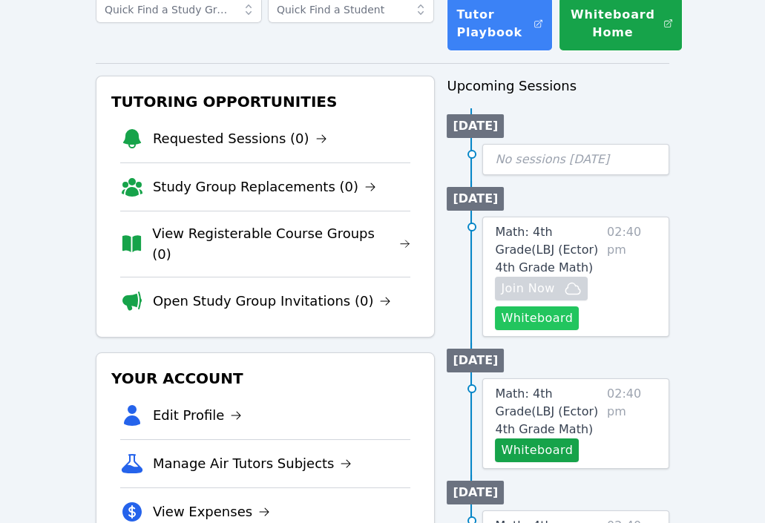
click at [524, 315] on button "Whiteboard" at bounding box center [537, 319] width 84 height 24
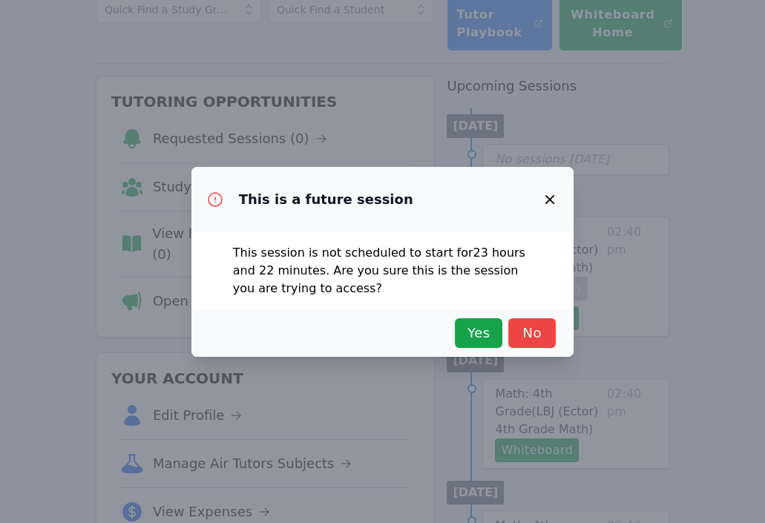
click at [474, 316] on div "Yes No" at bounding box center [383, 334] width 383 height 48
click at [474, 319] on button "Yes" at bounding box center [479, 333] width 48 height 30
